Goal: Transaction & Acquisition: Book appointment/travel/reservation

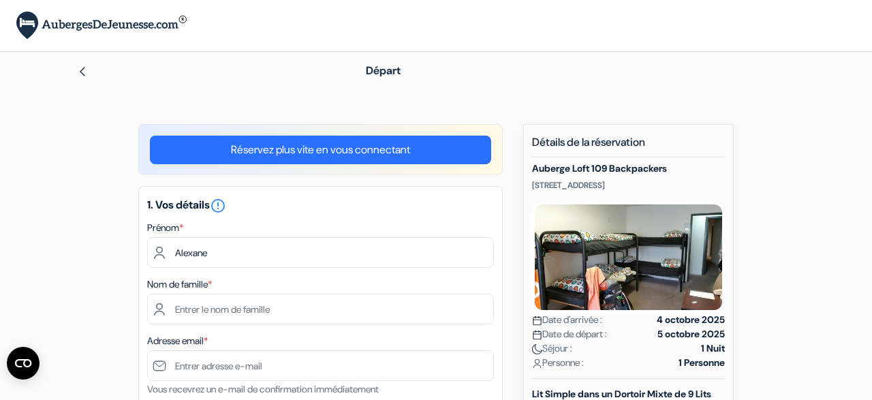
type input "Alexane"
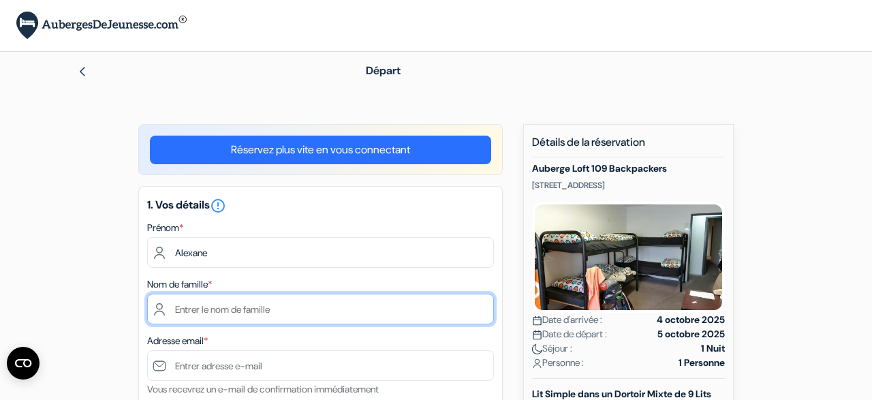
click at [244, 315] on input "text" at bounding box center [320, 309] width 347 height 31
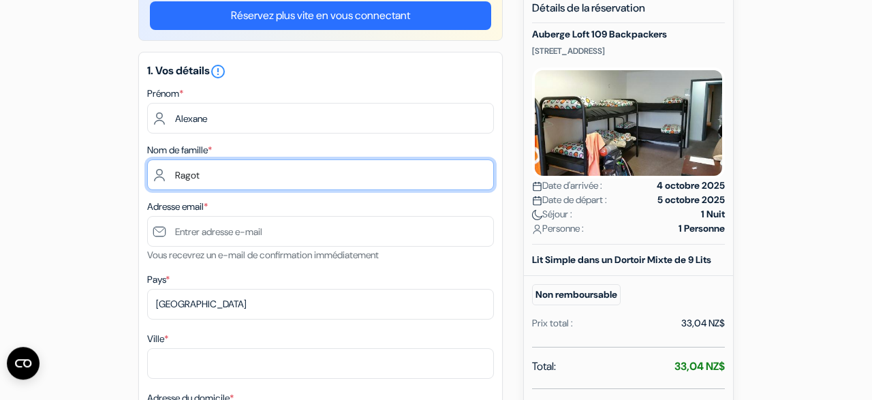
scroll to position [161, 0]
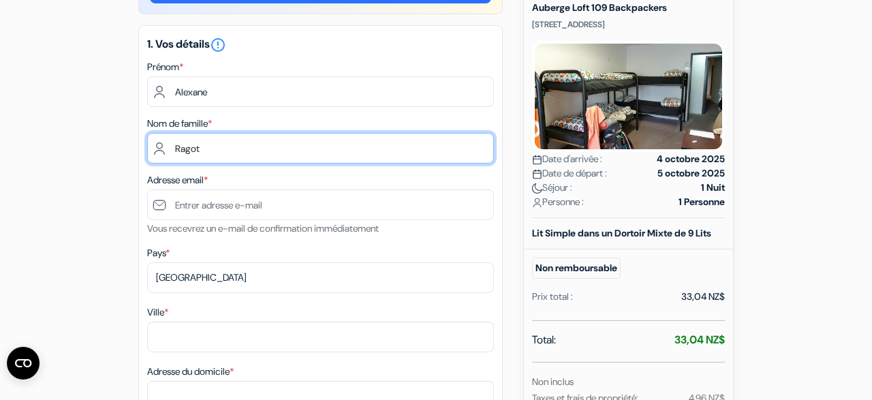
type input "Ragot"
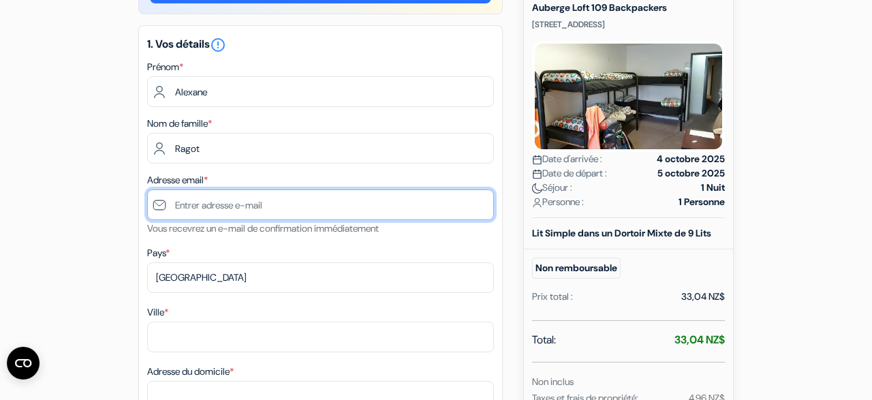
click at [255, 209] on input "text" at bounding box center [320, 204] width 347 height 31
type input "[EMAIL_ADDRESS][DOMAIN_NAME]"
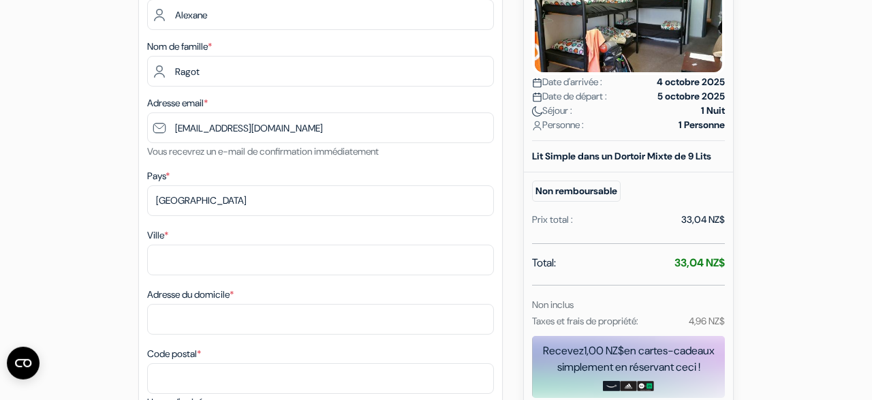
scroll to position [242, 0]
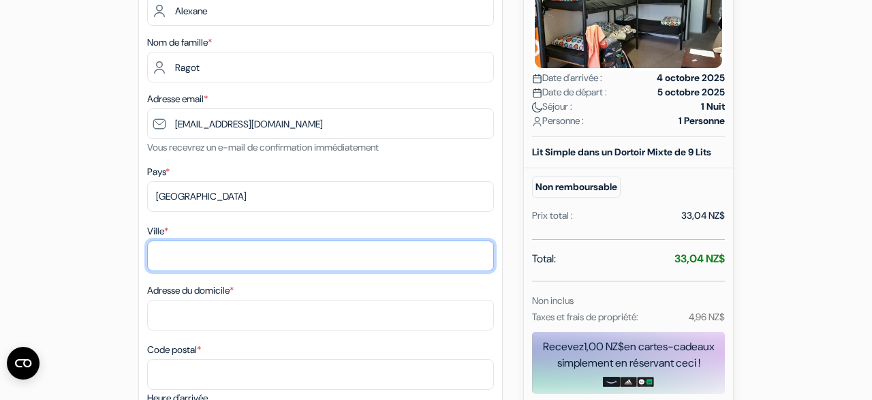
click at [261, 249] on input "Ville *" at bounding box center [320, 255] width 347 height 31
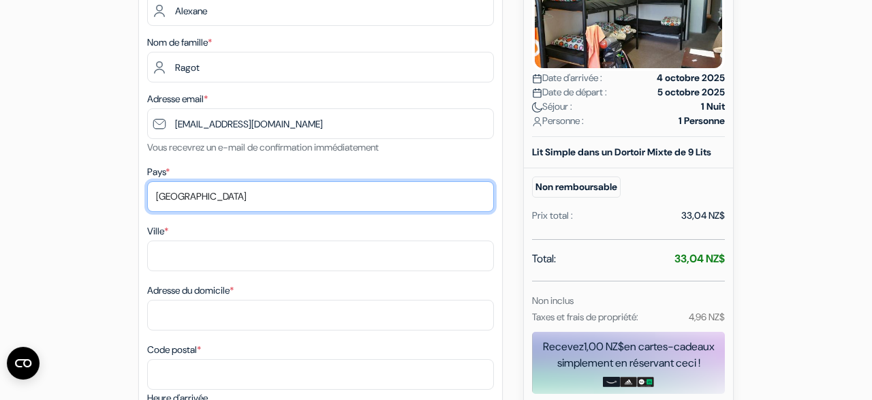
click at [147, 181] on select "Selectionner le pays Abkhazie Afghanistan Afrique du Sud Albanie Algérie Allema…" at bounding box center [320, 196] width 347 height 31
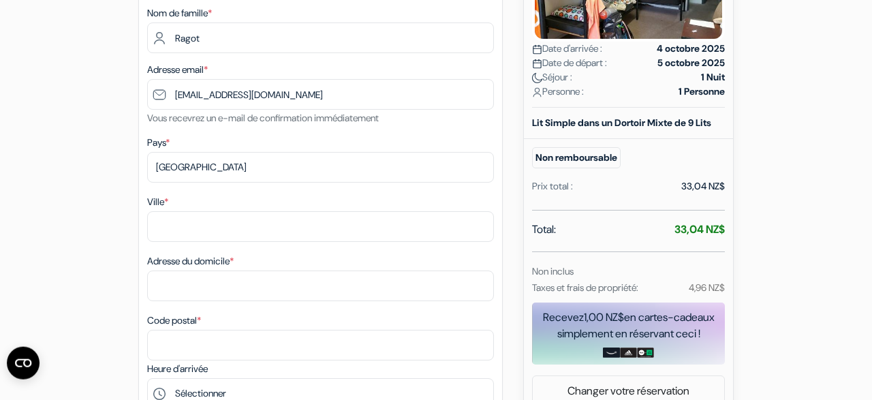
scroll to position [350, 0]
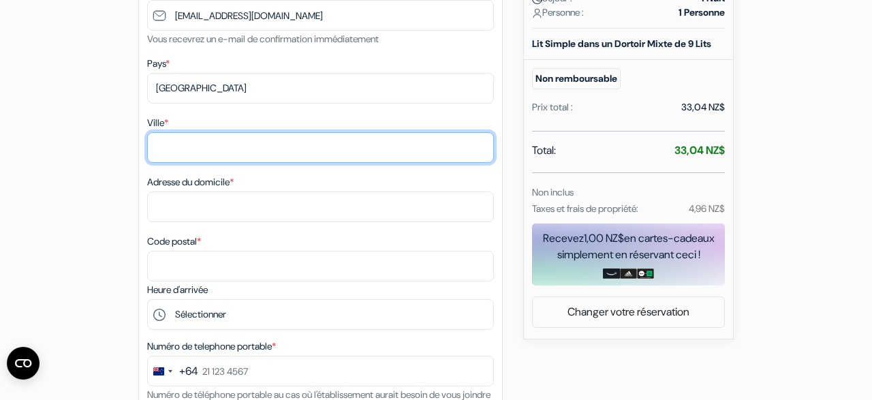
click at [291, 151] on input "Ville *" at bounding box center [320, 147] width 347 height 31
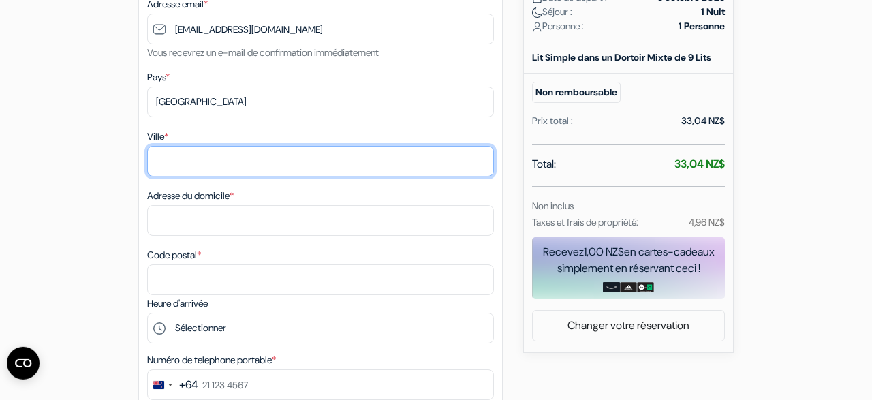
scroll to position [336, 0]
type input "Auckland"
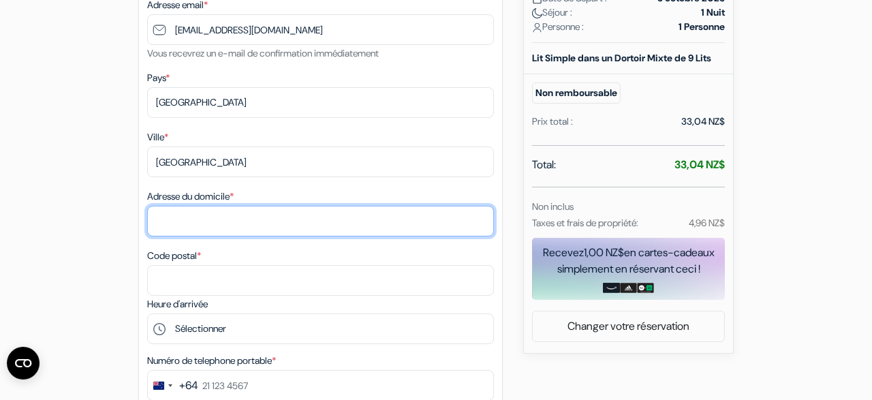
click at [291, 223] on input "Adresse du domicile *" at bounding box center [320, 221] width 347 height 31
type input "5 TURNER STREET"
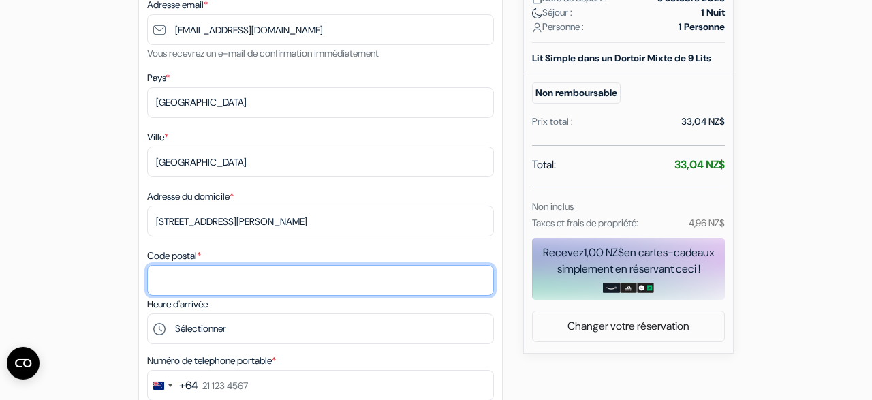
click at [253, 290] on input "Code postal *" at bounding box center [320, 280] width 347 height 31
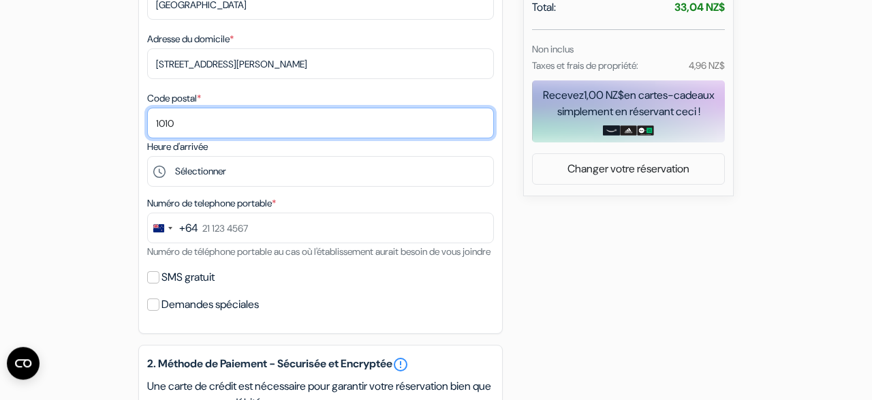
type input "1010"
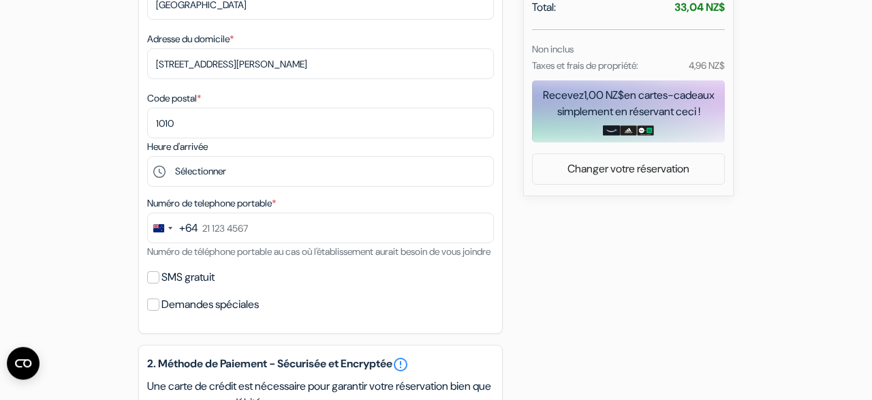
click at [294, 155] on div "Heure d'arrivée Sélectionner 14:00 15:00 16:00 17:00 18:00 19:00 20:00" at bounding box center [320, 162] width 347 height 48
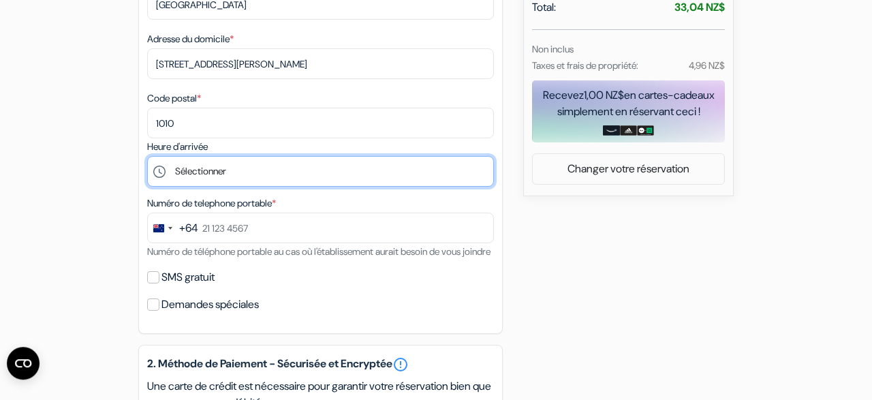
click at [147, 156] on select "Sélectionner 14:00 15:00 16:00 17:00 18:00 19:00 20:00" at bounding box center [320, 171] width 347 height 31
select select "14"
click option "14:00" at bounding box center [0, 0] width 0 height 0
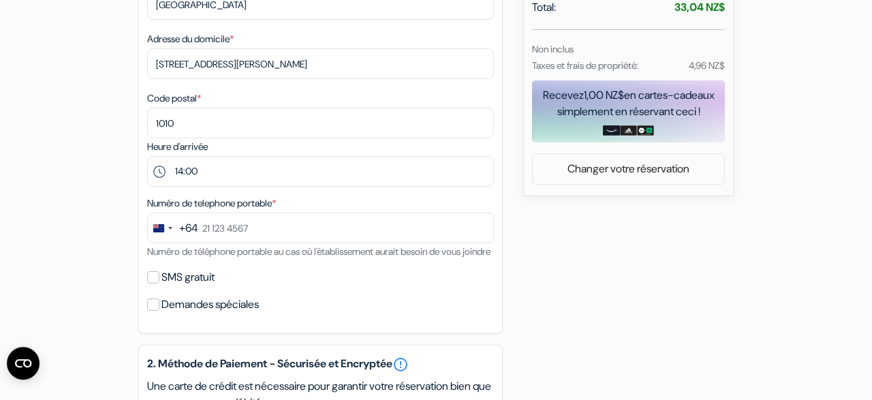
click at [101, 225] on div "add_box Auberge Loft 109 Backpackers 109 Devonport Road, Tauranga, Nouvelle Zel…" at bounding box center [436, 241] width 777 height 1221
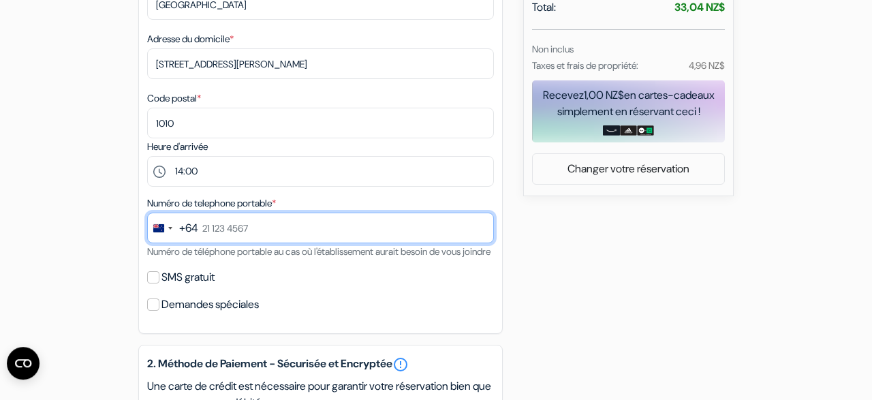
click at [233, 228] on input "text" at bounding box center [320, 228] width 347 height 31
click at [212, 229] on input "20 261 7580" at bounding box center [320, 228] width 347 height 31
type input "27 261 7580"
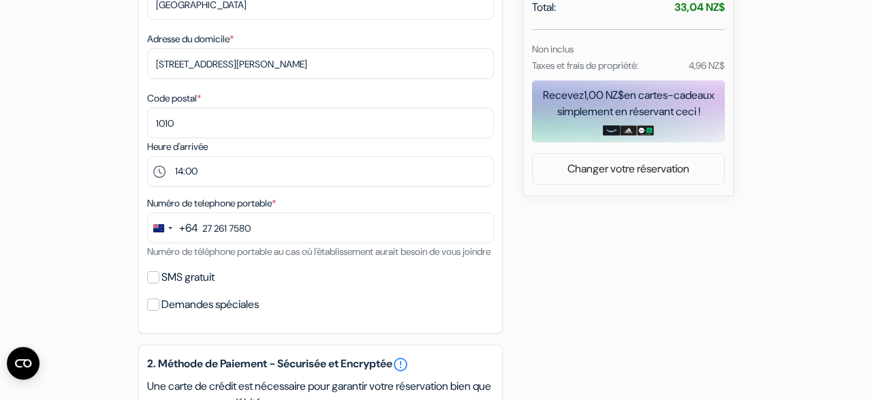
click at [276, 287] on div "SMS gratuit" at bounding box center [320, 277] width 347 height 19
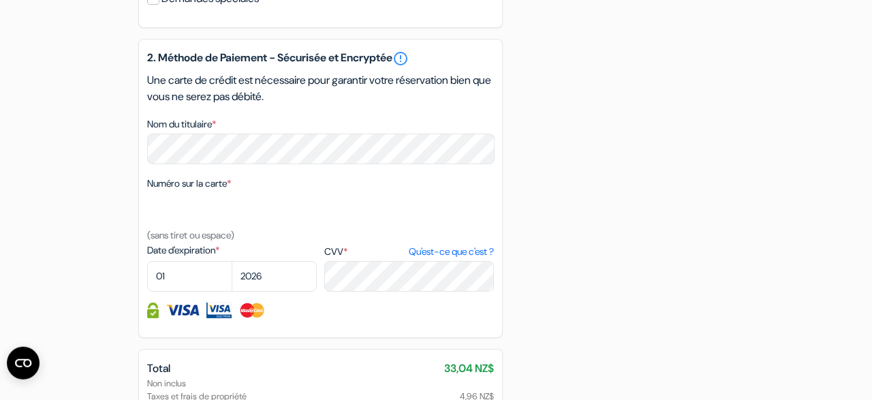
scroll to position [886, 0]
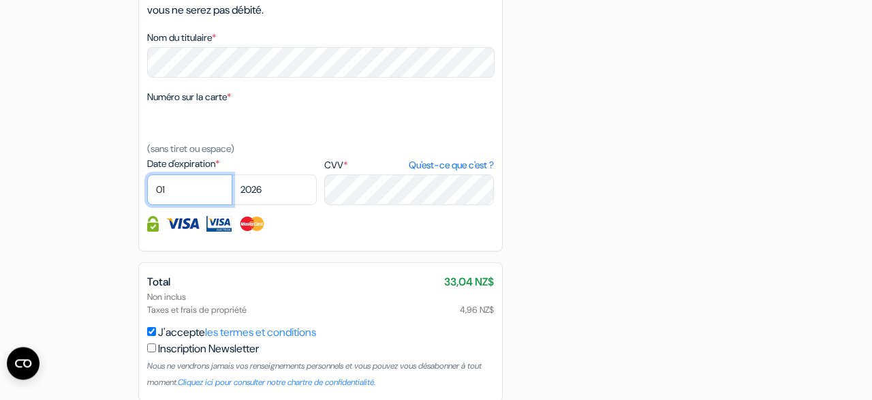
click at [147, 174] on select "01 02 03 04 05 06 07 08 09 10 11 12" at bounding box center [189, 189] width 85 height 31
select select "10"
click option "10" at bounding box center [0, 0] width 0 height 0
click at [232, 174] on select "2025 2026 2027 2028 2029 2030 2031 2032 2033 2034 2035 2036 2037 2038 2039 2040…" at bounding box center [274, 189] width 85 height 31
select select "2028"
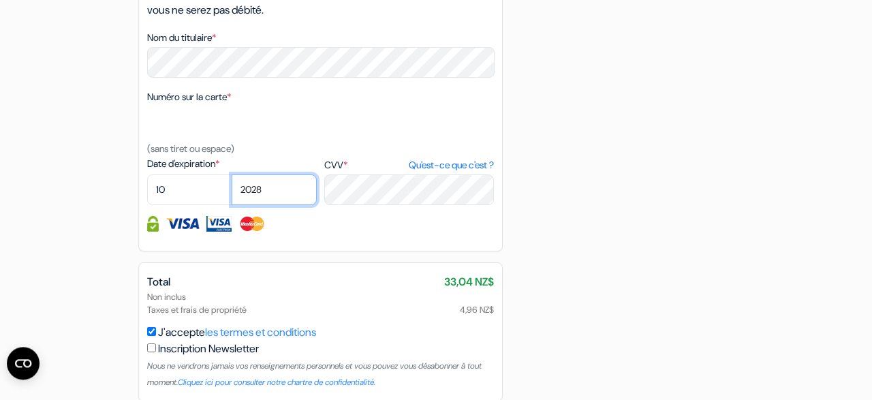
click option "2028" at bounding box center [0, 0] width 0 height 0
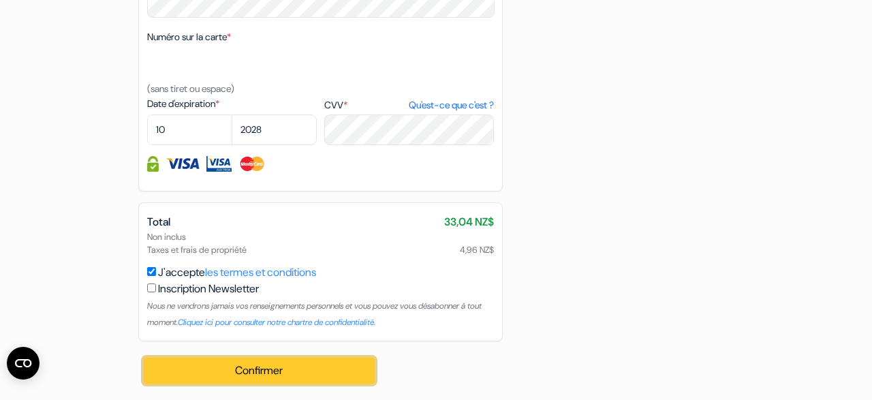
click at [306, 372] on button "Confirmer Loading..." at bounding box center [259, 371] width 231 height 26
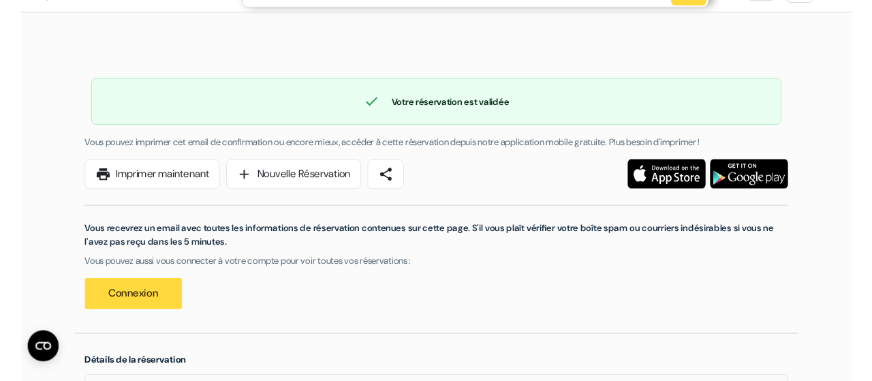
scroll to position [41, 0]
